Goal: Information Seeking & Learning: Find specific fact

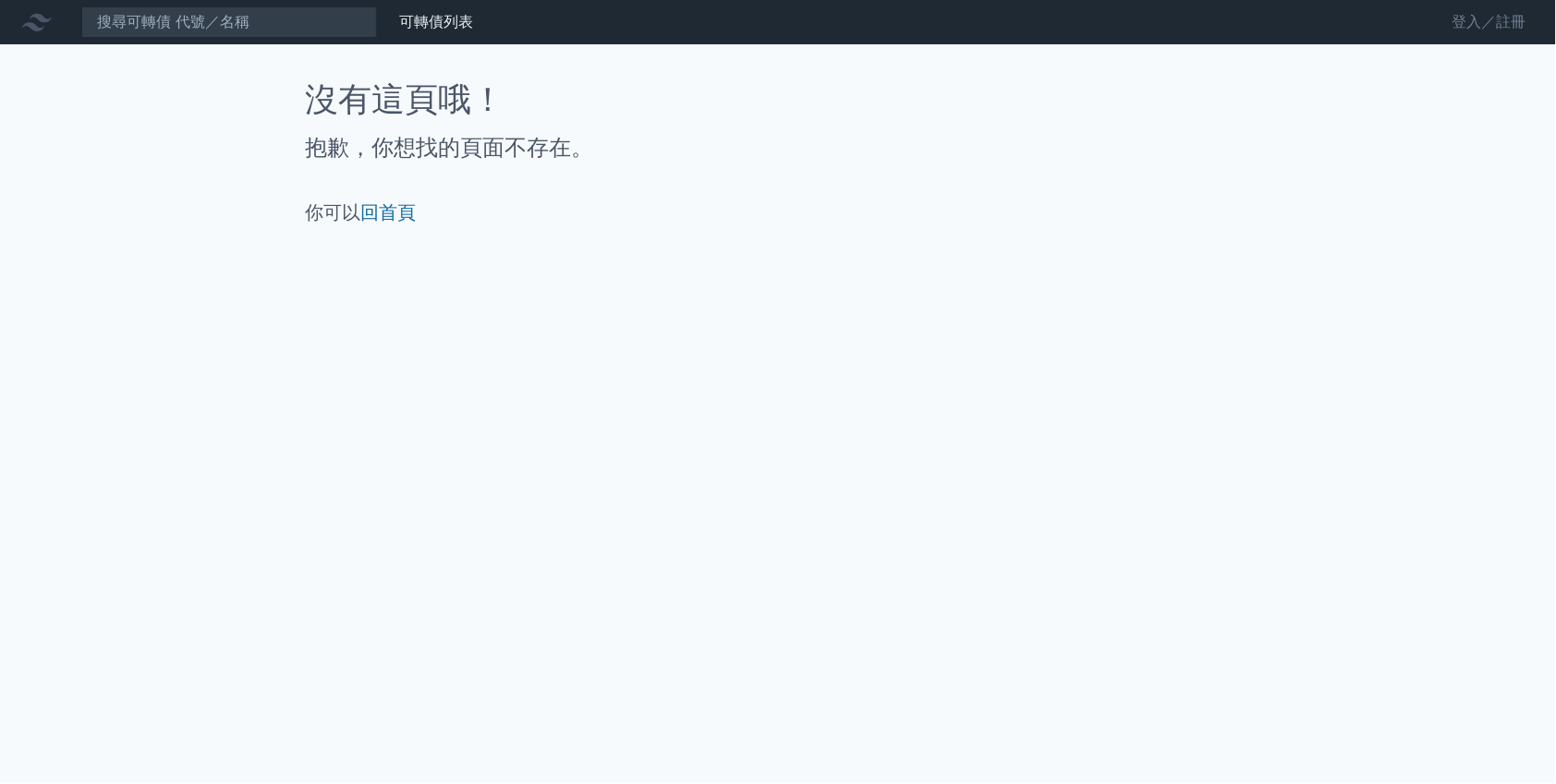
click at [1481, 21] on link "登入／註冊" at bounding box center [1489, 23] width 104 height 29
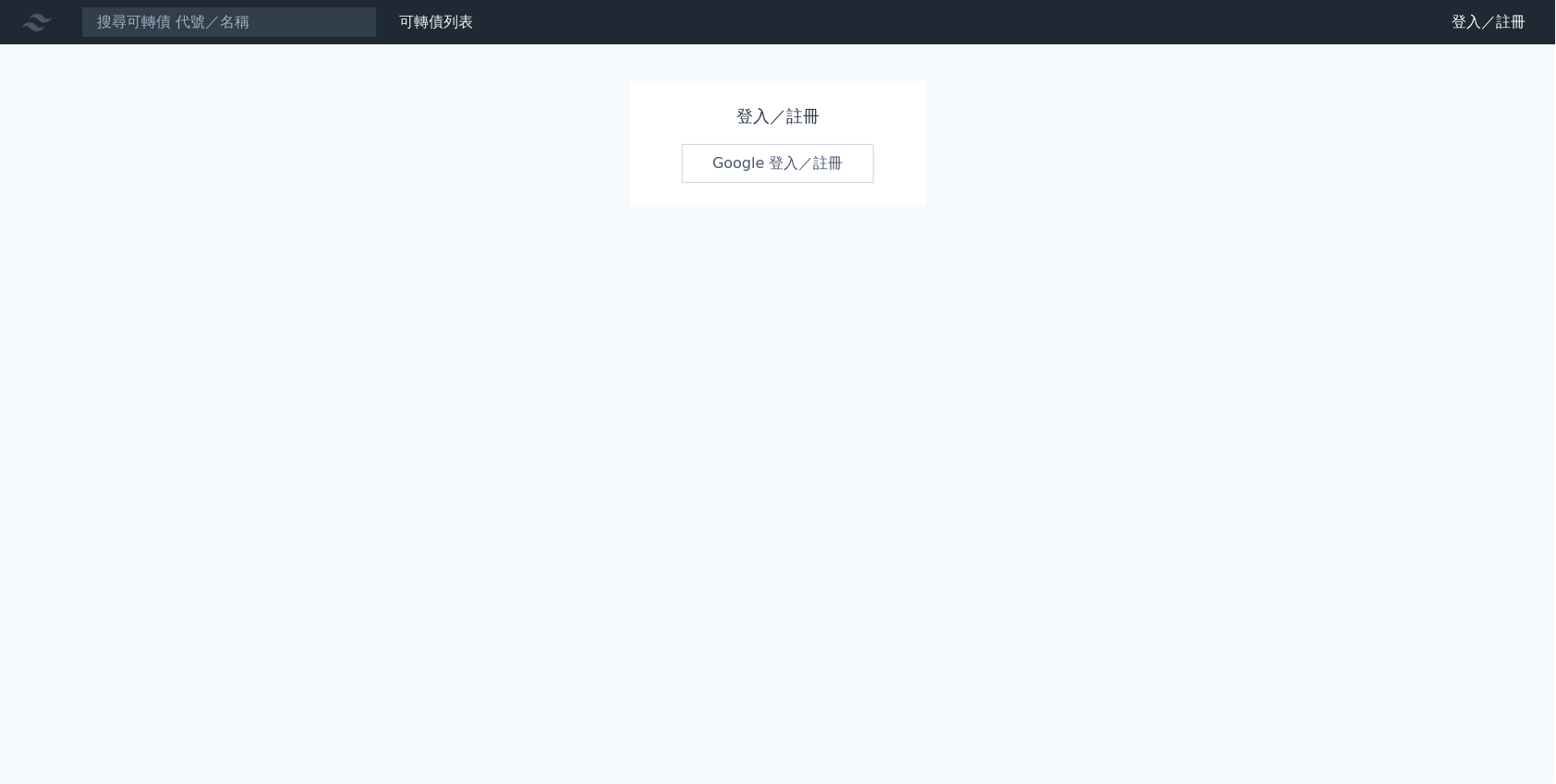
click at [760, 162] on link "Google 登入／註冊" at bounding box center [778, 163] width 192 height 39
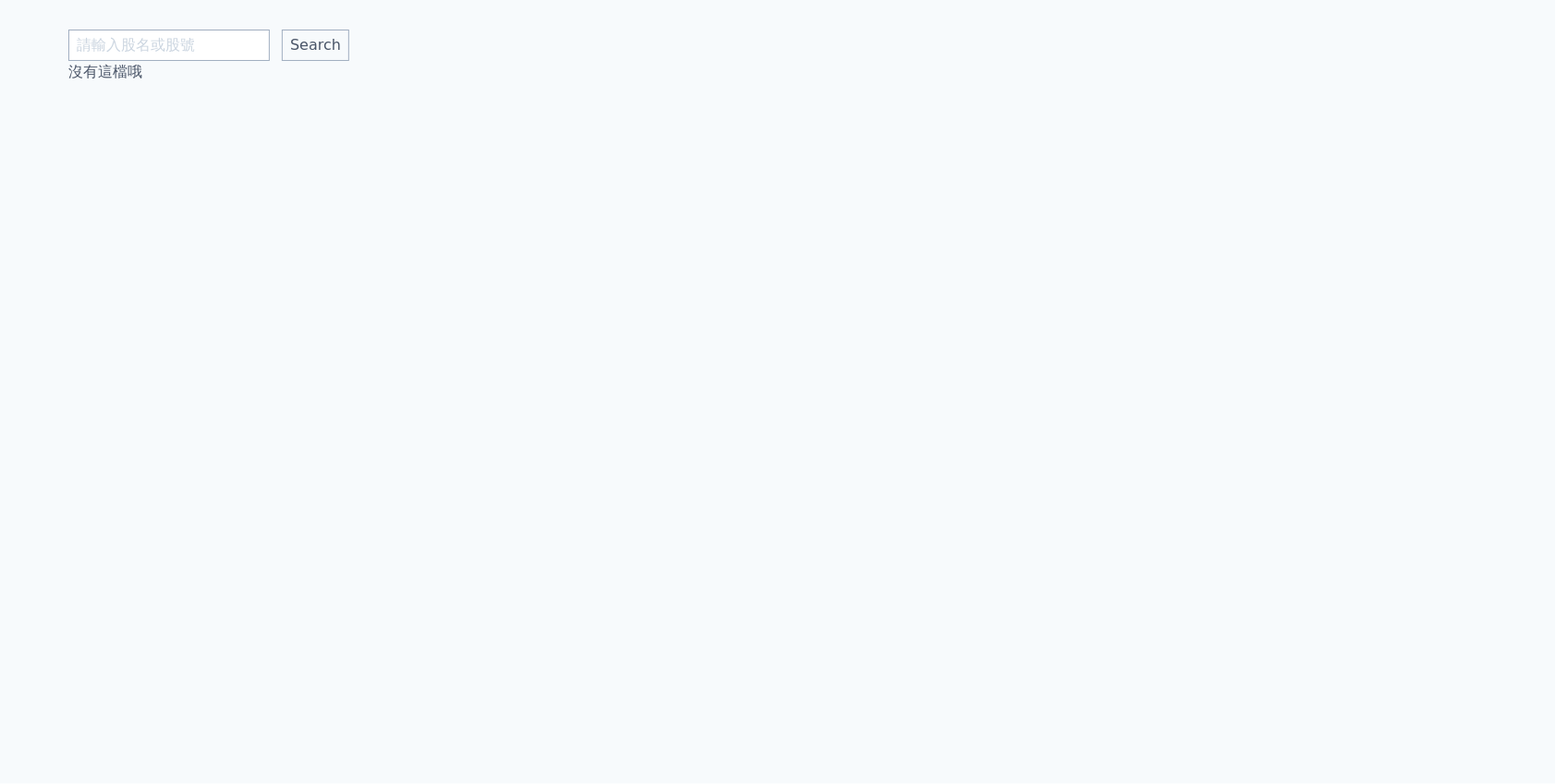
click at [229, 55] on input "text" at bounding box center [169, 45] width 202 height 31
type input "5292"
click at [315, 45] on input "Search" at bounding box center [315, 45] width 68 height 31
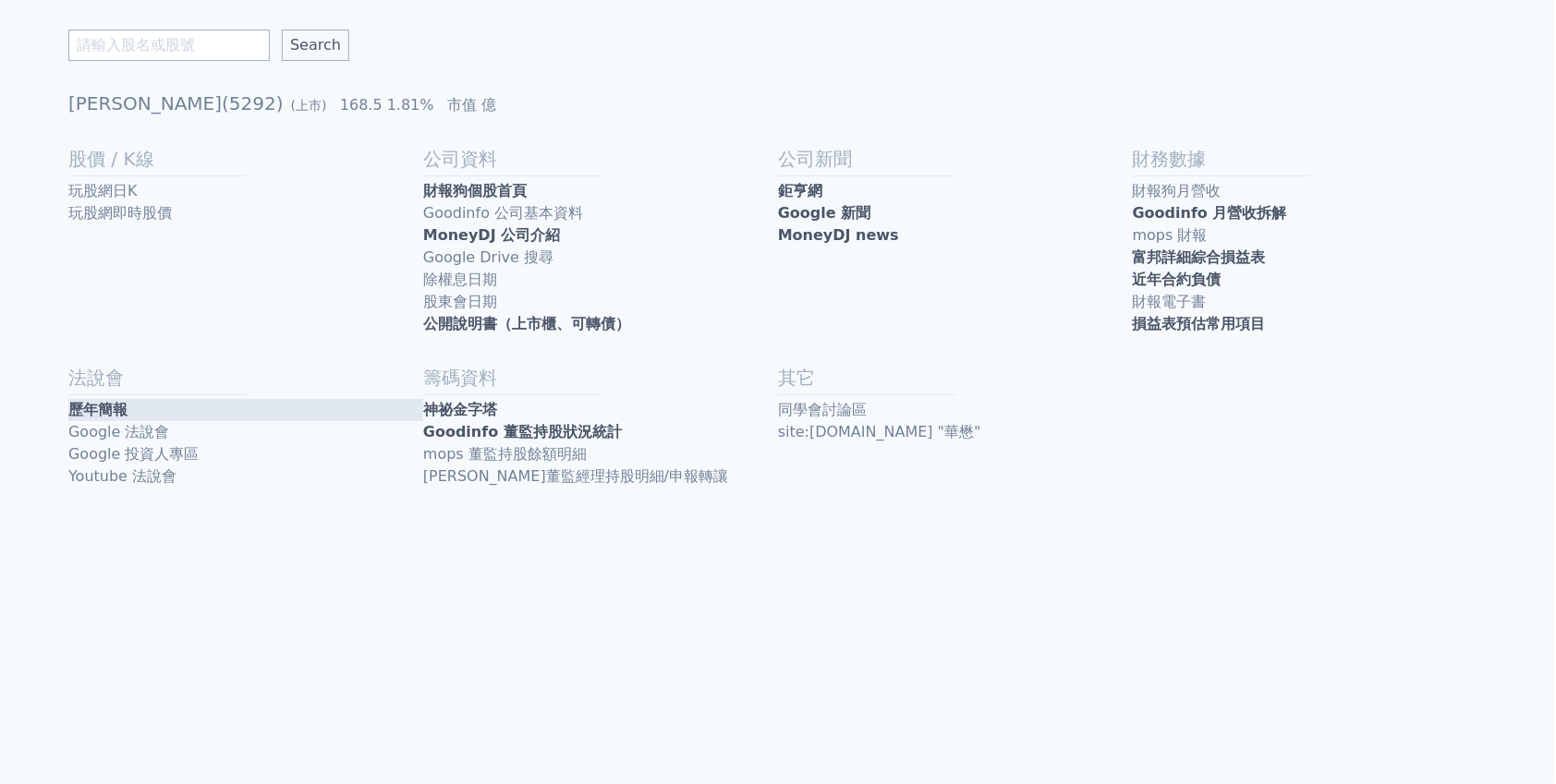
click at [125, 399] on link "歷年簡報" at bounding box center [246, 410] width 354 height 23
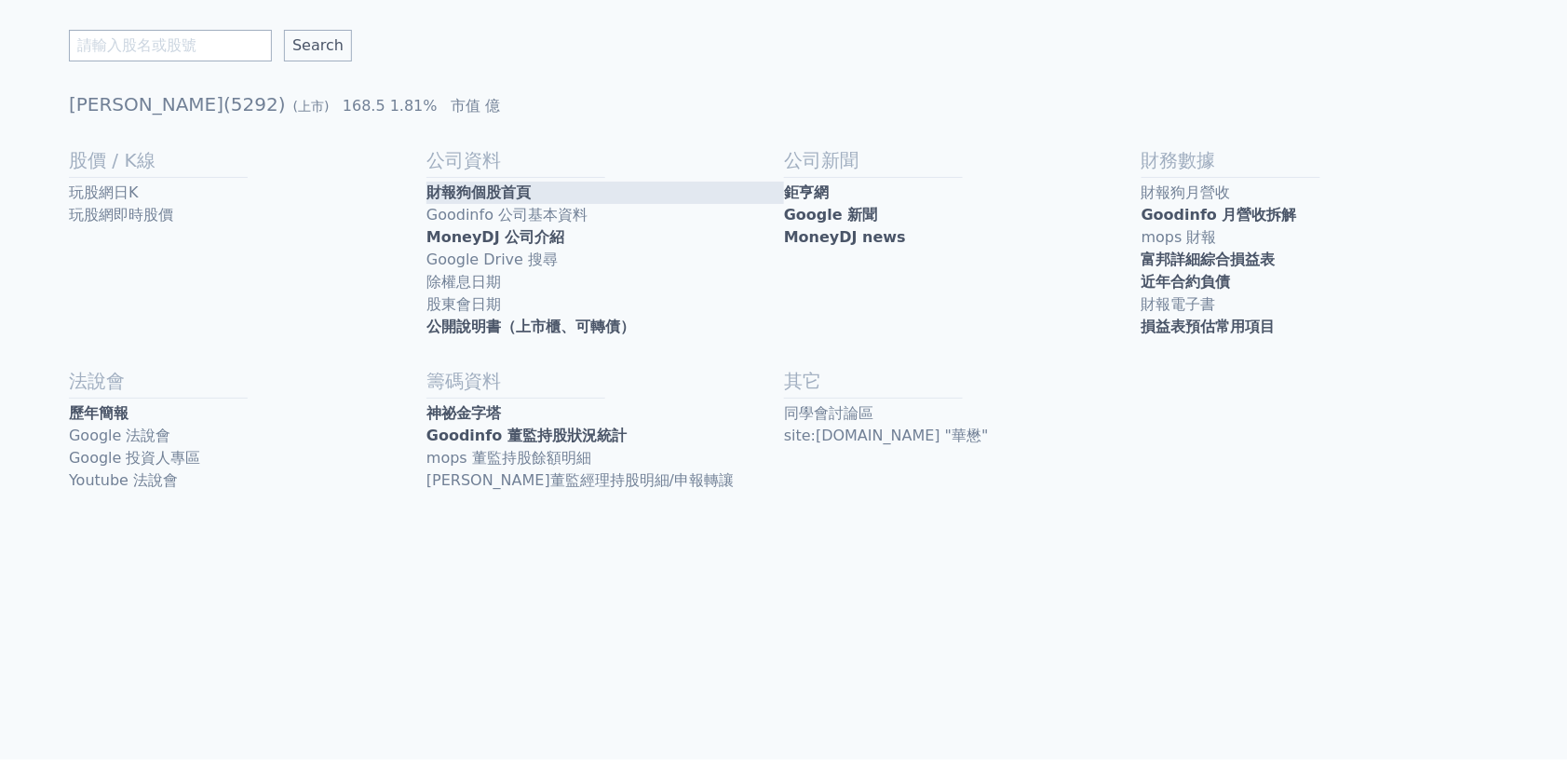
click at [519, 182] on link "財報狗個股首頁" at bounding box center [605, 192] width 357 height 23
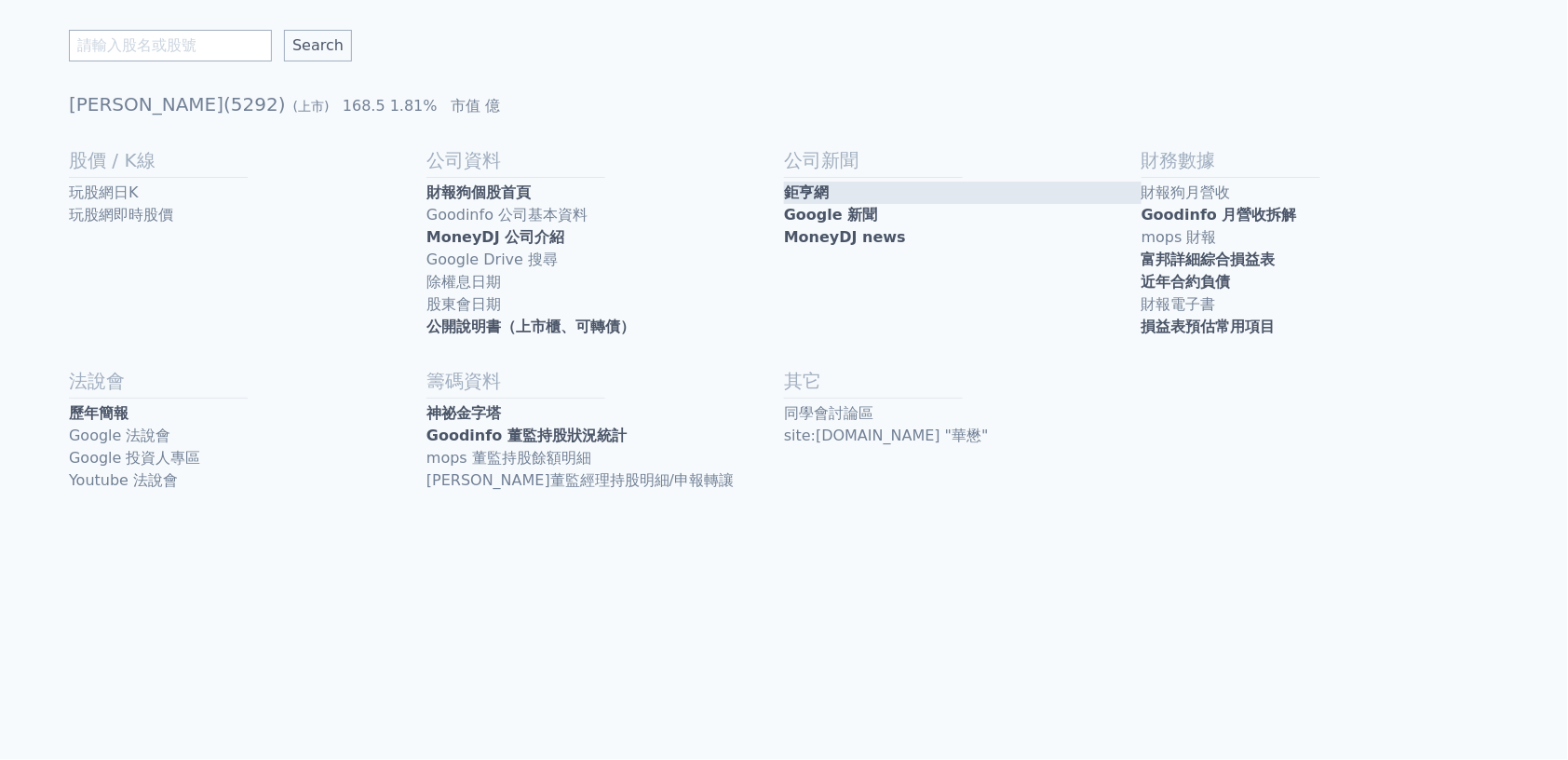
click at [886, 185] on link "鉅亨網" at bounding box center [962, 192] width 357 height 23
